Goal: Information Seeking & Learning: Check status

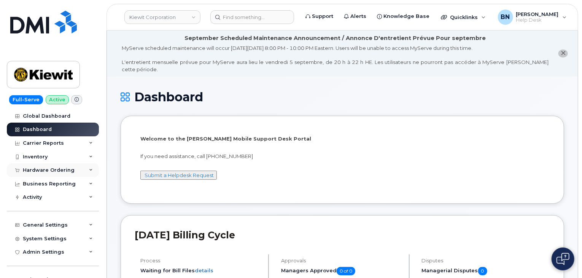
click at [77, 170] on div "Hardware Ordering" at bounding box center [53, 170] width 92 height 14
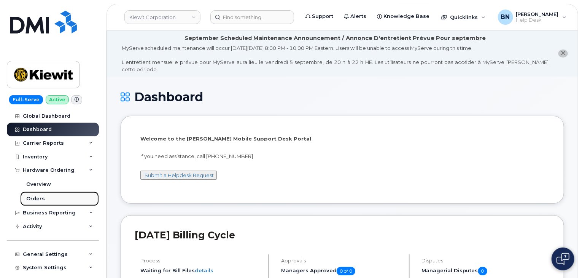
click at [42, 199] on div "Orders" at bounding box center [35, 198] width 19 height 7
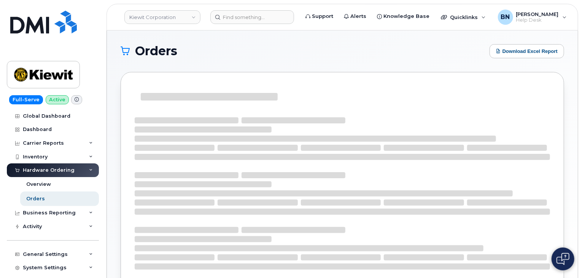
click at [571, 16] on header "Kiewit Corporation Support Alerts Knowledge Base Quicklinks Suspend / Cancel De…" at bounding box center [341, 17] width 471 height 27
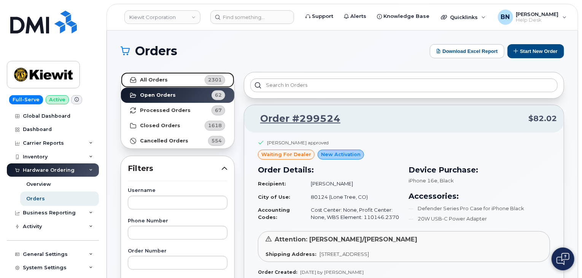
click at [157, 81] on strong "All Orders" at bounding box center [154, 80] width 28 height 6
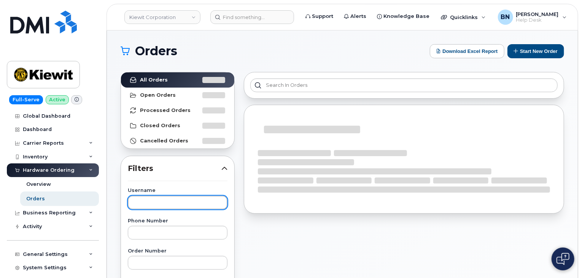
click at [150, 205] on input "text" at bounding box center [178, 202] width 100 height 14
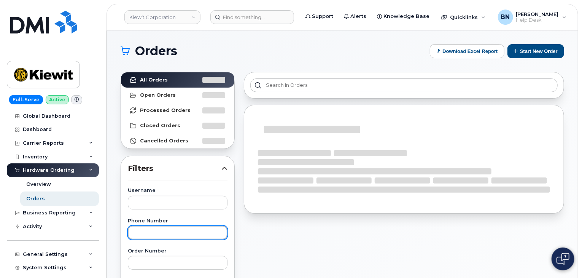
click at [154, 230] on input "text" at bounding box center [178, 232] width 100 height 14
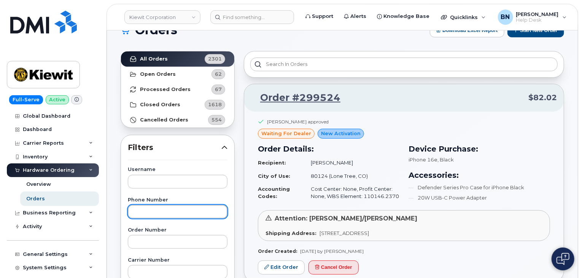
scroll to position [38, 0]
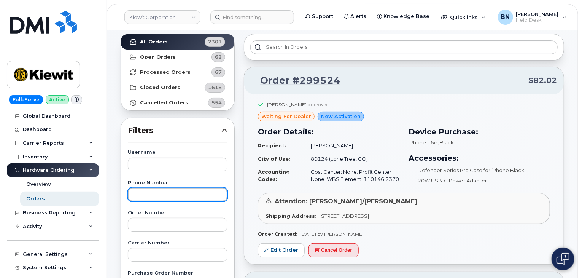
click at [153, 195] on input "text" at bounding box center [178, 194] width 100 height 14
click at [146, 194] on input "text" at bounding box center [178, 194] width 100 height 14
paste input "[PHONE_NUMBER]"
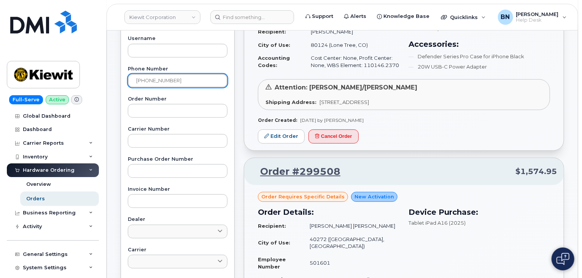
scroll to position [152, 0]
type input "[PHONE_NUMBER]"
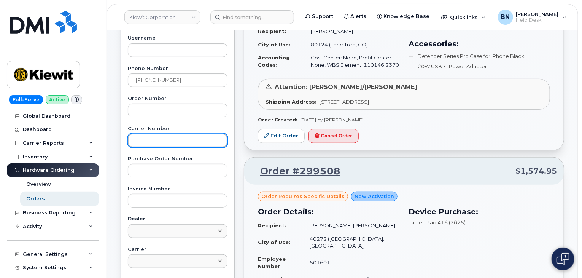
click at [146, 137] on input "text" at bounding box center [178, 140] width 100 height 14
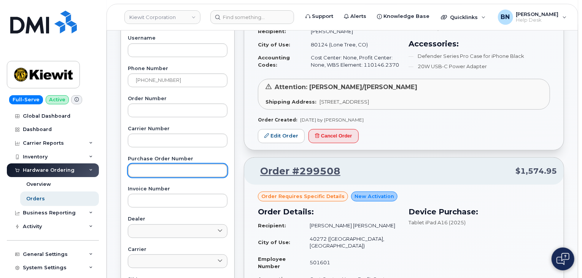
click at [154, 169] on input "text" at bounding box center [178, 171] width 100 height 14
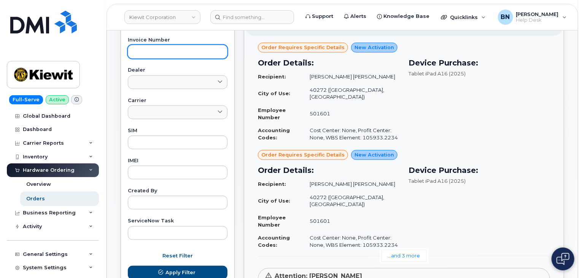
scroll to position [304, 0]
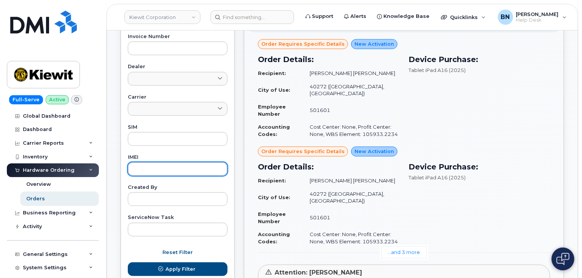
click at [143, 168] on input "text" at bounding box center [178, 169] width 100 height 14
paste input "354933276571506"
type input "354933276571506"
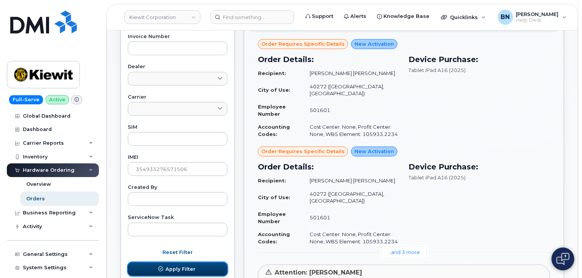
click at [184, 267] on span "Apply Filter" at bounding box center [180, 268] width 30 height 7
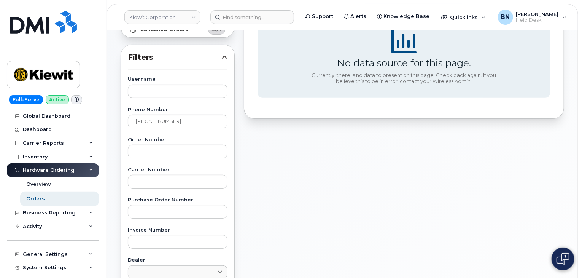
scroll to position [190, 0]
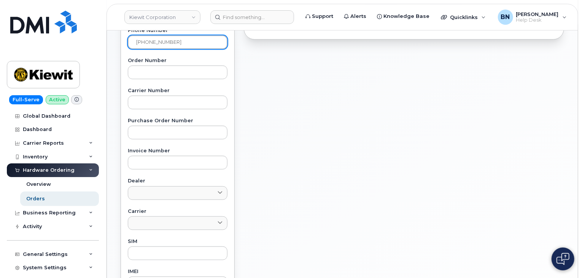
drag, startPoint x: 181, startPoint y: 43, endPoint x: 100, endPoint y: 46, distance: 81.8
click at [107, 46] on div "[PERSON_NAME] Corporation Support Alerts Knowledge Base Quicklinks Suspend / Ca…" at bounding box center [342, 130] width 471 height 580
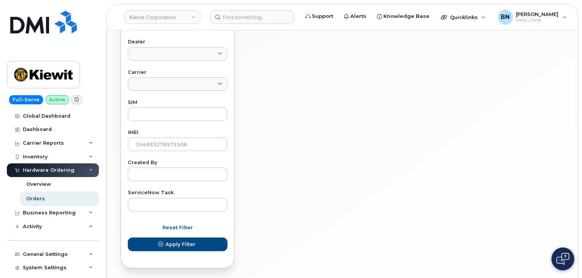
scroll to position [342, 0]
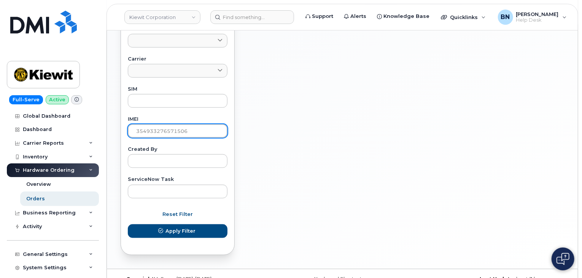
click at [163, 133] on input "354933276571506" at bounding box center [178, 131] width 100 height 14
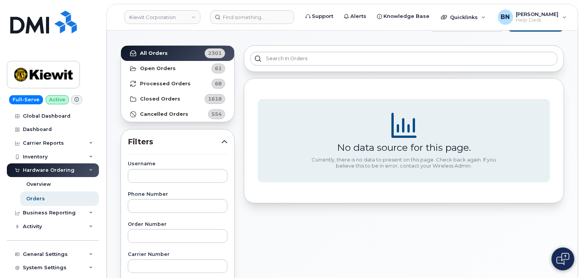
scroll to position [0, 0]
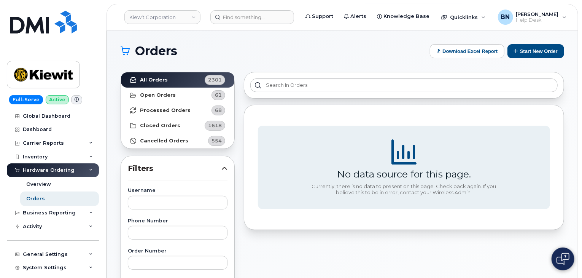
drag, startPoint x: 216, startPoint y: 155, endPoint x: 203, endPoint y: 154, distance: 13.0
drag, startPoint x: 243, startPoint y: 166, endPoint x: 240, endPoint y: 161, distance: 5.6
